Goal: Information Seeking & Learning: Find specific fact

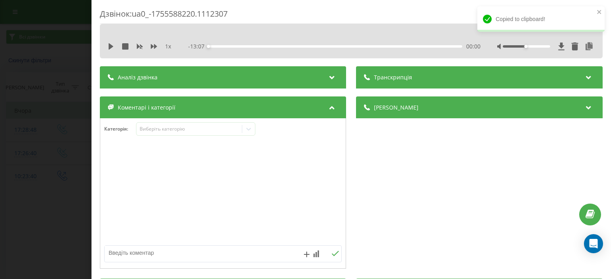
click at [64, 97] on div "Дзвінок : ua0_-1755588220.1112307 1 x - 13:07 00:00 00:00 Транскрипція Для AI-а…" at bounding box center [305, 139] width 611 height 279
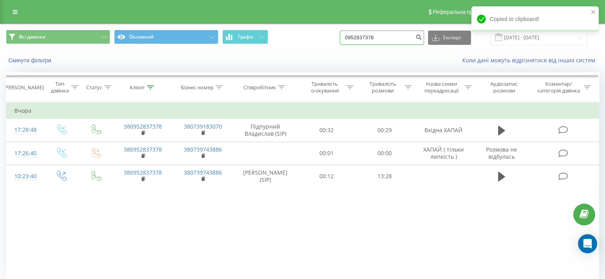
click at [396, 41] on input "0952837378" at bounding box center [381, 38] width 84 height 14
paste input "501031344"
type input "0501031344"
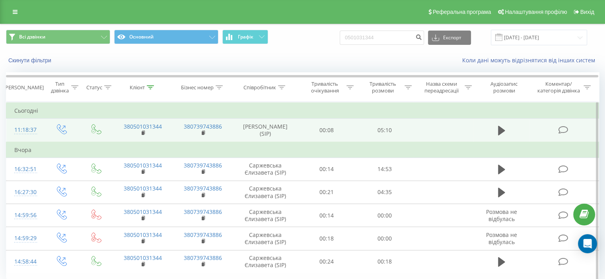
click at [564, 134] on icon at bounding box center [563, 130] width 10 height 8
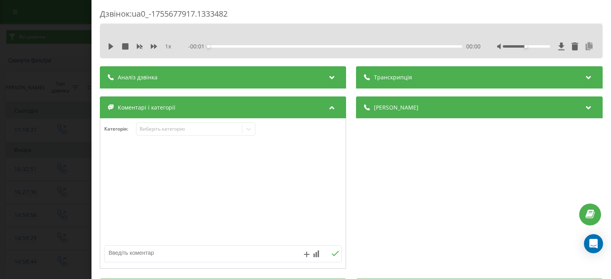
click at [584, 46] on icon at bounding box center [589, 47] width 10 height 8
